Goal: Task Accomplishment & Management: Complete application form

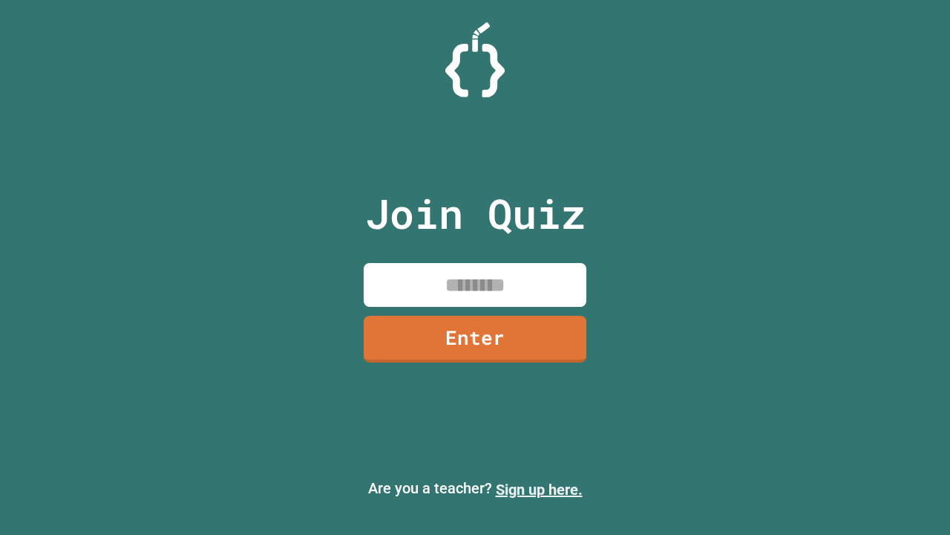
click at [532, 489] on link "Sign up here." at bounding box center [539, 489] width 87 height 18
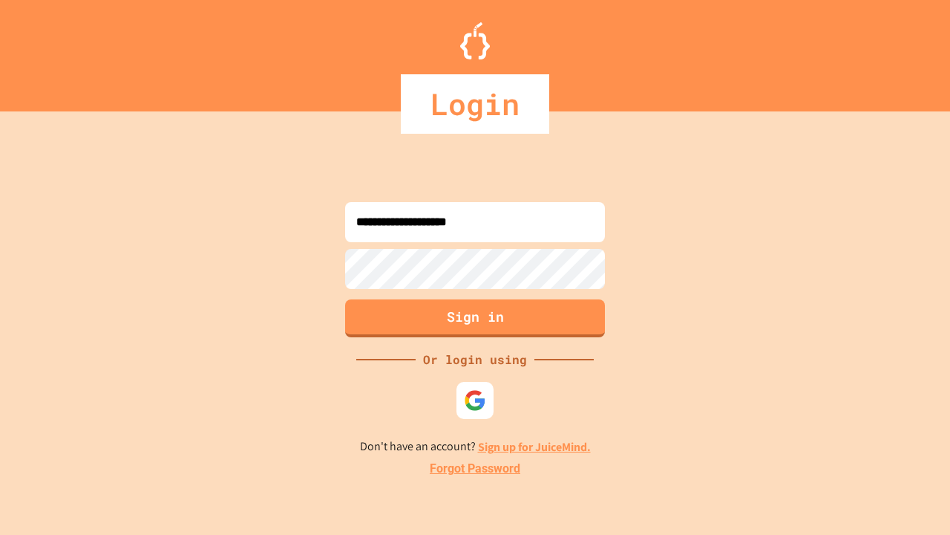
type input "**********"
